Goal: Information Seeking & Learning: Learn about a topic

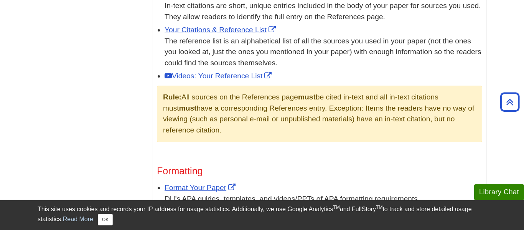
scroll to position [498, 0]
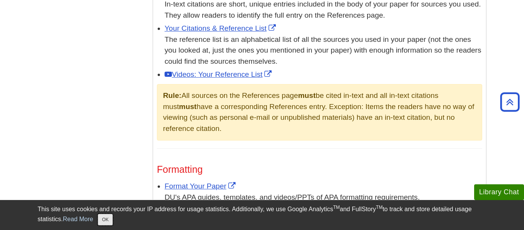
click at [100, 220] on button "OK" at bounding box center [105, 220] width 15 height 12
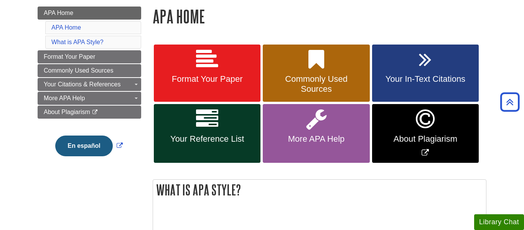
scroll to position [107, 0]
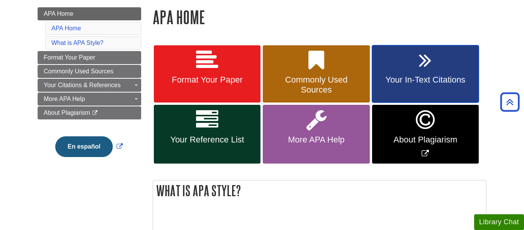
click at [404, 73] on link "Your In-Text Citations" at bounding box center [425, 74] width 107 height 58
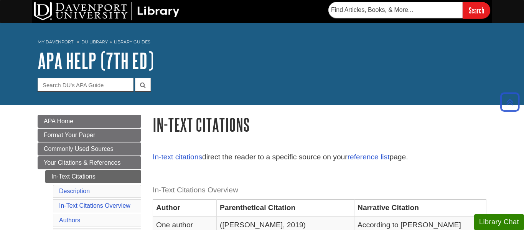
scroll to position [2, 0]
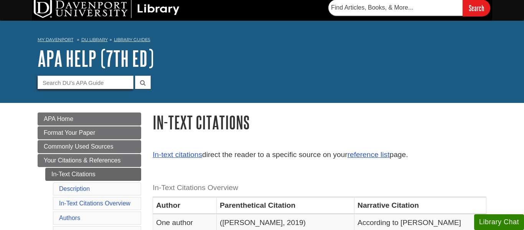
click at [100, 85] on input "Guide Search Terms" at bounding box center [86, 82] width 96 height 13
type input "how to cite graphs"
click at [135, 76] on button "submit" at bounding box center [143, 82] width 16 height 13
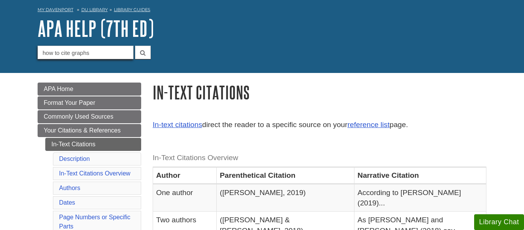
scroll to position [33, 0]
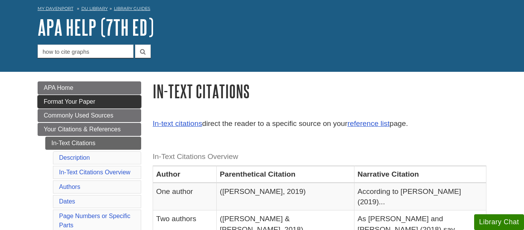
click at [115, 101] on link "Format Your Paper" at bounding box center [90, 101] width 104 height 13
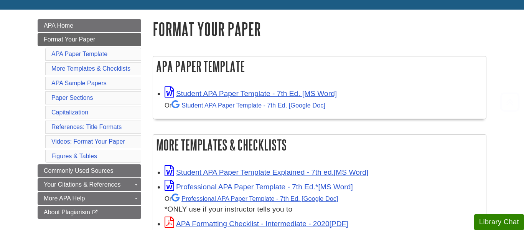
scroll to position [97, 0]
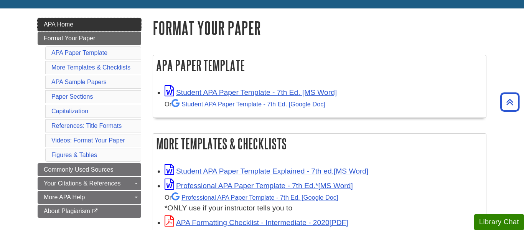
click at [79, 26] on link "APA Home" at bounding box center [90, 24] width 104 height 13
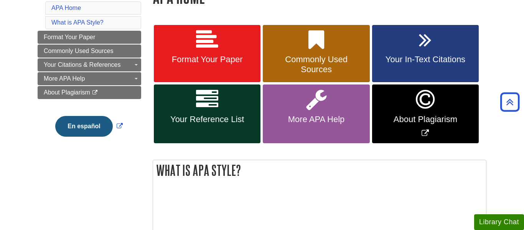
scroll to position [129, 0]
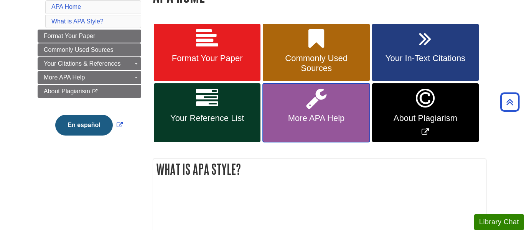
click at [318, 103] on link "More APA Help" at bounding box center [316, 112] width 107 height 59
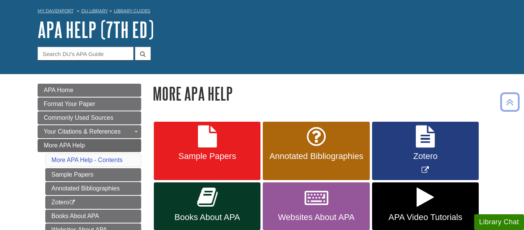
scroll to position [30, 0]
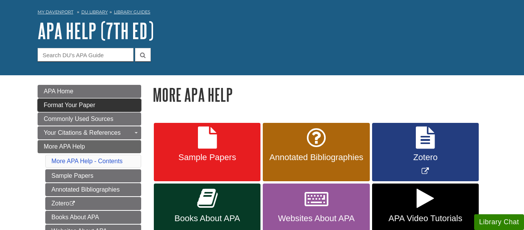
click at [102, 105] on link "Format Your Paper" at bounding box center [90, 105] width 104 height 13
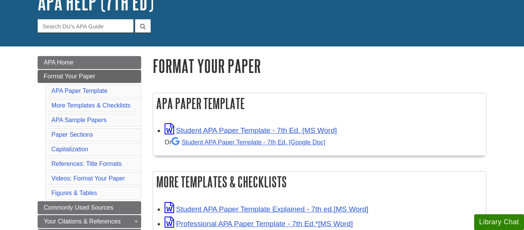
scroll to position [63, 0]
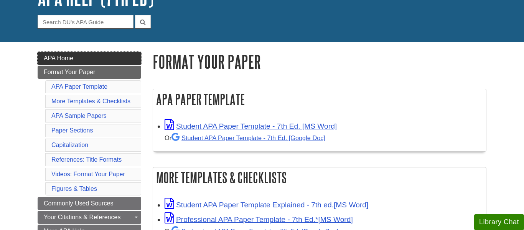
click at [103, 55] on link "APA Home" at bounding box center [90, 58] width 104 height 13
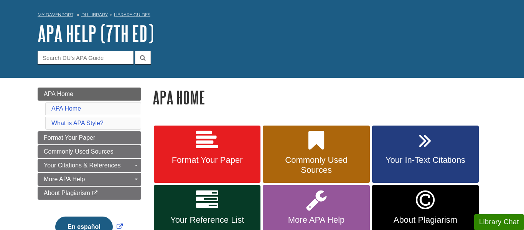
scroll to position [44, 0]
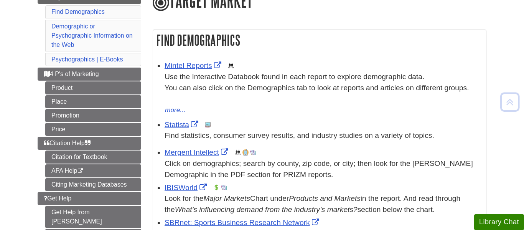
scroll to position [106, 0]
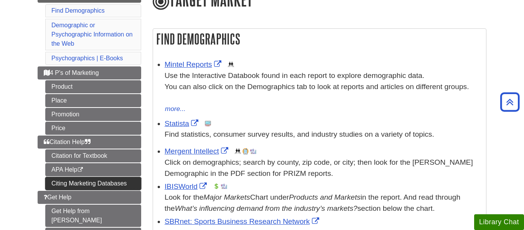
click at [113, 185] on link "Citing Marketing Databases" at bounding box center [93, 183] width 96 height 13
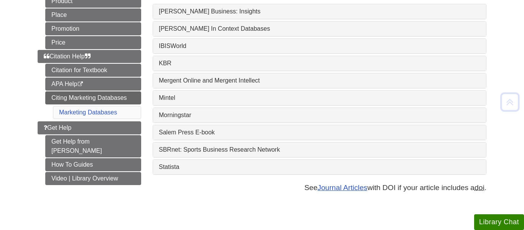
scroll to position [129, 0]
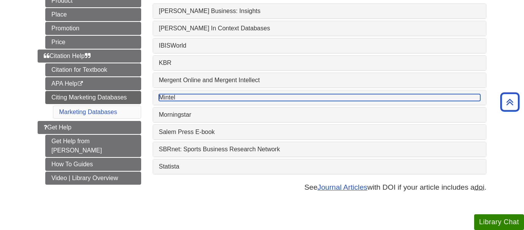
click at [209, 101] on link "Mintel" at bounding box center [319, 97] width 321 height 7
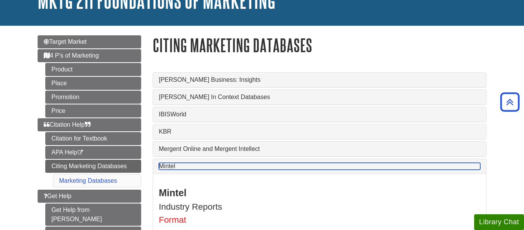
scroll to position [0, 0]
